Goal: Transaction & Acquisition: Purchase product/service

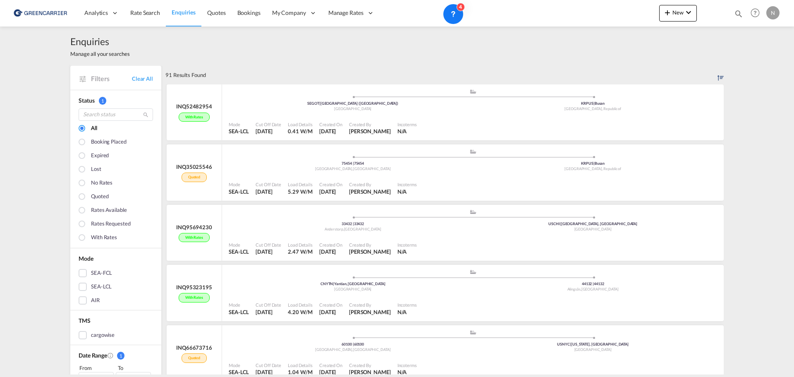
click at [185, 14] on span "Enquiries" at bounding box center [184, 12] width 24 height 7
drag, startPoint x: 208, startPoint y: 73, endPoint x: 162, endPoint y: 72, distance: 45.1
click at [165, 72] on div "91 Results Found" at bounding box center [444, 75] width 558 height 18
click at [165, 74] on div "91 Results Found" at bounding box center [185, 75] width 40 height 18
click at [165, 75] on div "91 Results Found" at bounding box center [185, 75] width 40 height 18
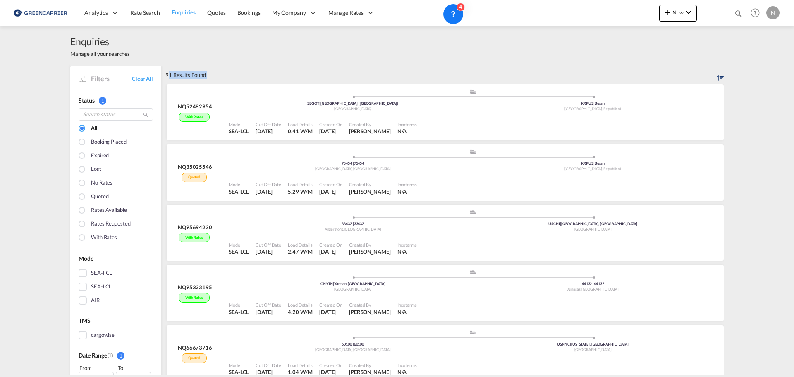
drag, startPoint x: 162, startPoint y: 75, endPoint x: 215, endPoint y: 70, distance: 53.6
click at [215, 70] on div "91 Results Found" at bounding box center [444, 75] width 558 height 18
click at [147, 11] on span "Rate Search" at bounding box center [145, 12] width 30 height 7
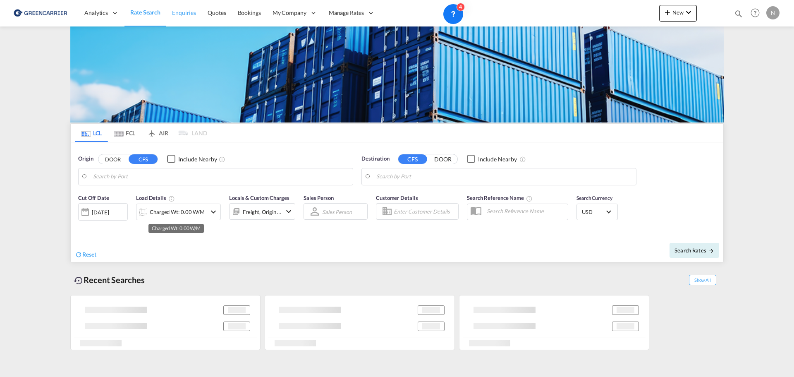
type input "Yantian, GD, CNYTN"
type input "SE-44132, [GEOGRAPHIC_DATA], [GEOGRAPHIC_DATA]"
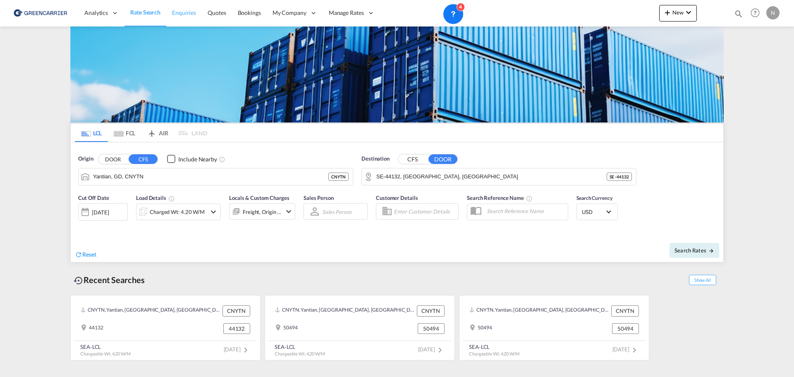
click at [196, 11] on link "Enquiries" at bounding box center [184, 13] width 36 height 27
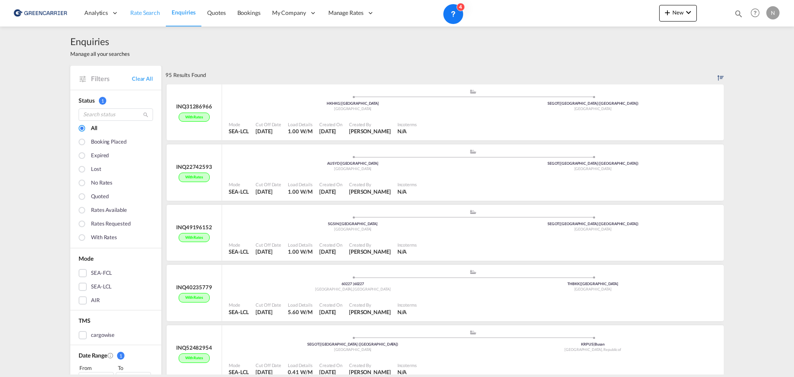
click at [145, 12] on span "Rate Search" at bounding box center [145, 12] width 30 height 7
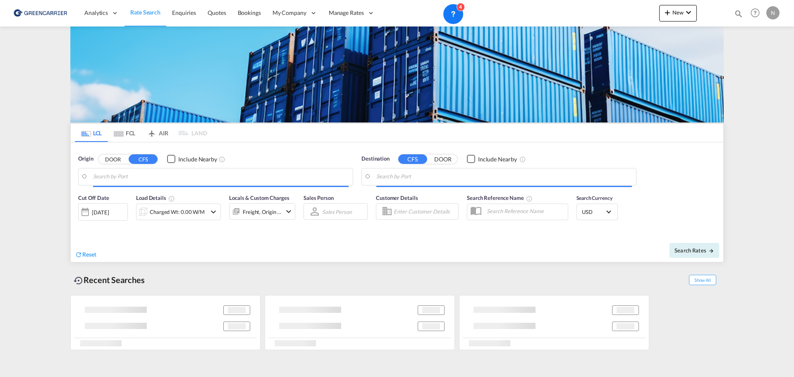
type input "Yantian, GD, CNYTN"
type input "SE-44132, [GEOGRAPHIC_DATA], [GEOGRAPHIC_DATA]"
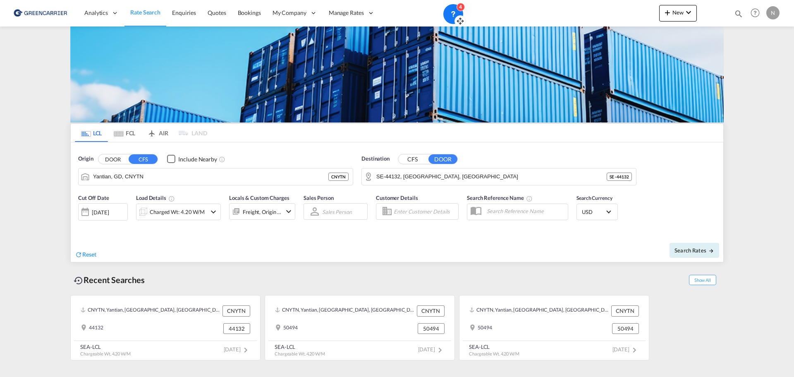
click at [460, 6] on div "4" at bounding box center [460, 7] width 8 height 8
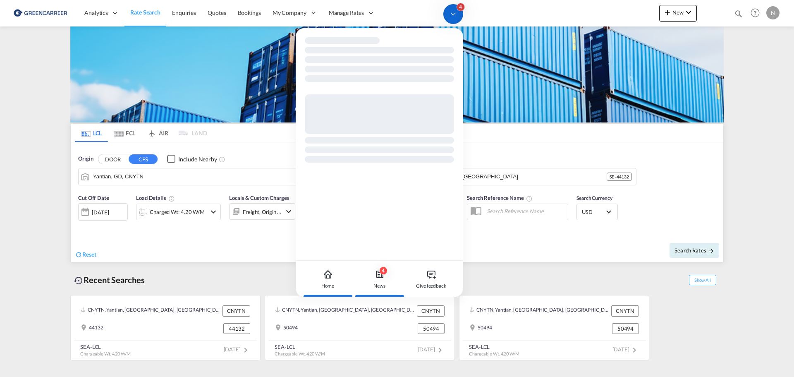
click at [384, 273] on div "4" at bounding box center [383, 270] width 8 height 8
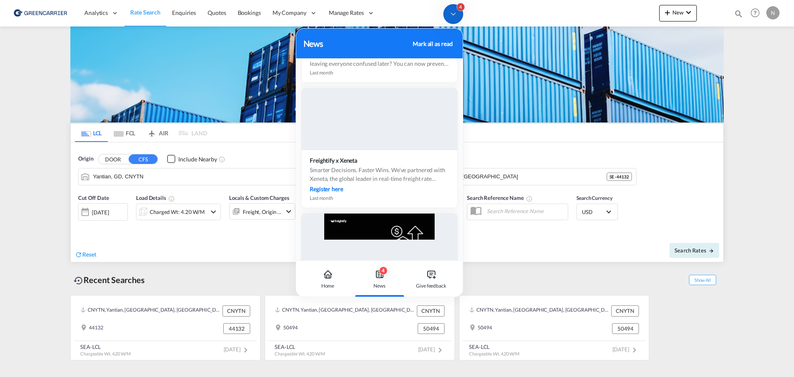
scroll to position [258, 0]
